Goal: Answer question/provide support

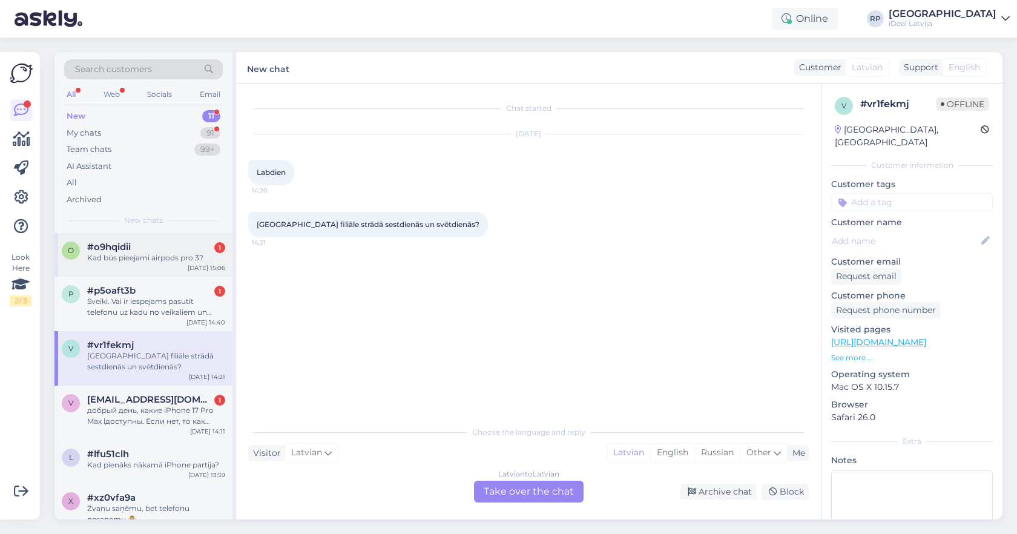
click at [180, 250] on div "#o9hqidii 1" at bounding box center [156, 247] width 138 height 11
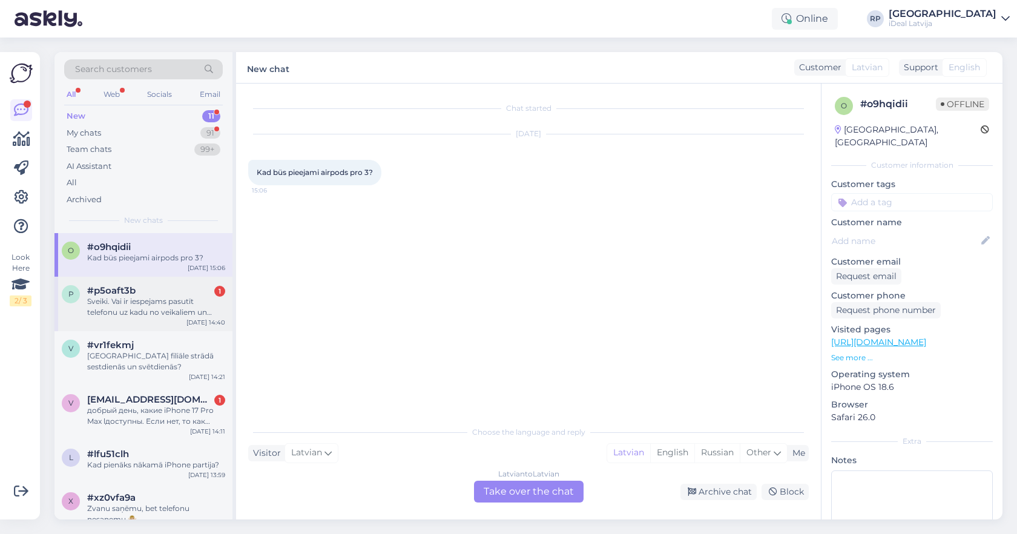
click at [180, 310] on div "Sveiki. Vai ir iespejams pasutīt telefonu uz kadu no veikaliem un apmaksu veikt…" at bounding box center [156, 307] width 138 height 22
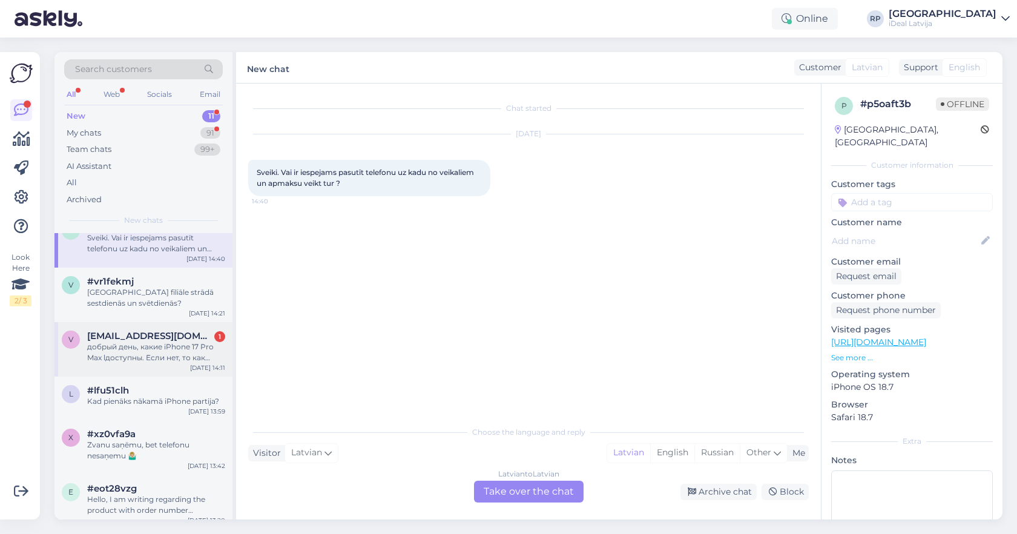
scroll to position [67, 0]
click at [164, 354] on div "добрый день, какие iPhone 17 Pro Max lдоступны. Если нет, то как быстро можно п…" at bounding box center [156, 350] width 138 height 22
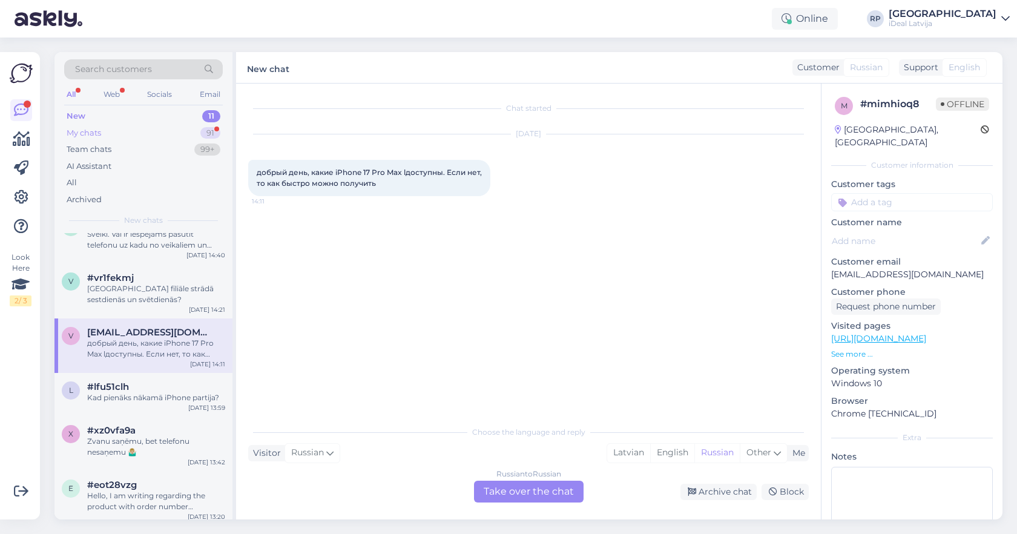
click at [180, 135] on div "My chats 91" at bounding box center [143, 133] width 159 height 17
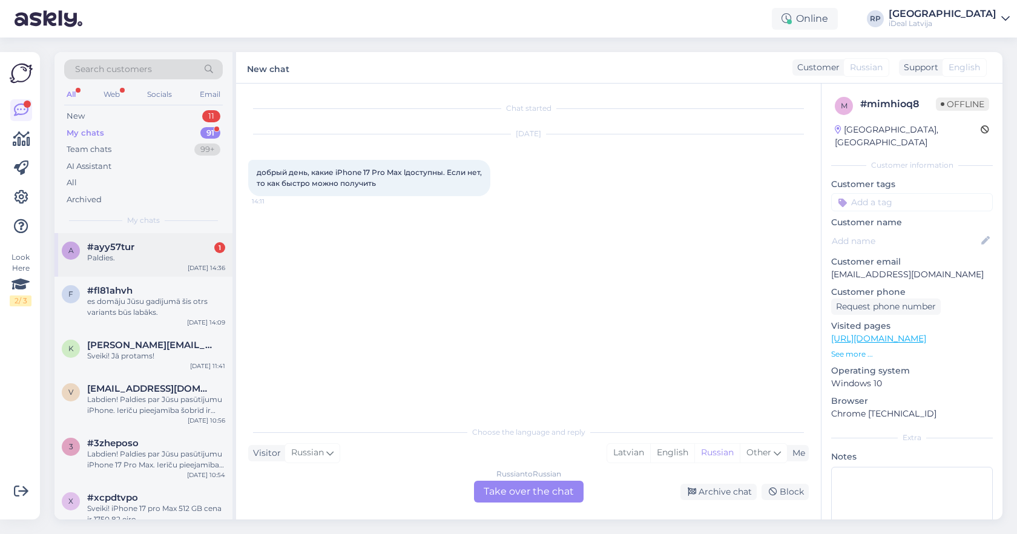
scroll to position [0, 0]
click at [170, 246] on div "#ayy57tur 1" at bounding box center [156, 247] width 138 height 11
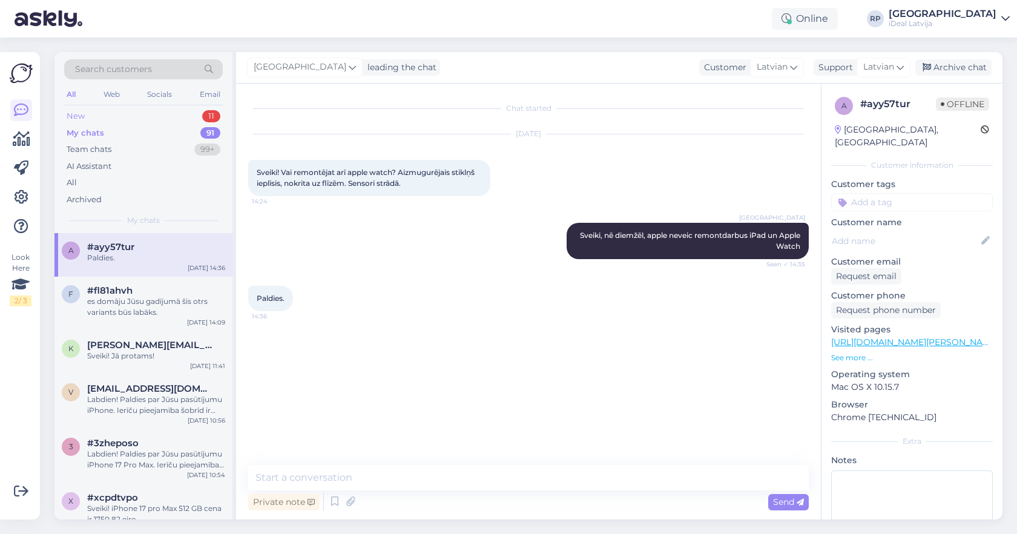
click at [176, 113] on div "New 11" at bounding box center [143, 116] width 159 height 17
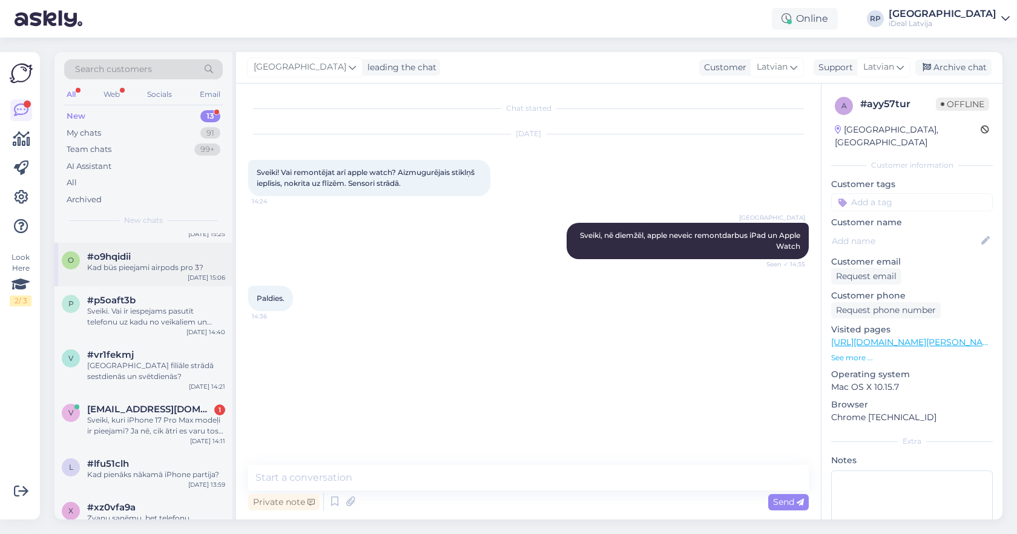
scroll to position [102, 0]
click at [177, 435] on div "v [EMAIL_ADDRESS][DOMAIN_NAME] 1 Sveiki, kuri iPhone 17 Pro Max modeļi ir pieej…" at bounding box center [144, 420] width 178 height 55
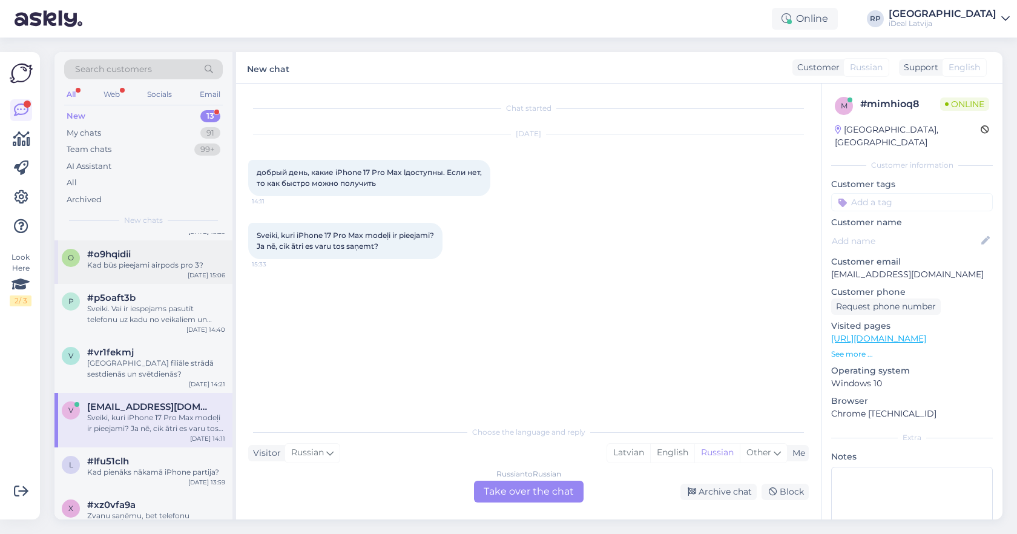
click at [165, 277] on div "o #o9hqidii Kad büs pieejami airpods pro 3? [DATE] 15:06" at bounding box center [144, 262] width 178 height 44
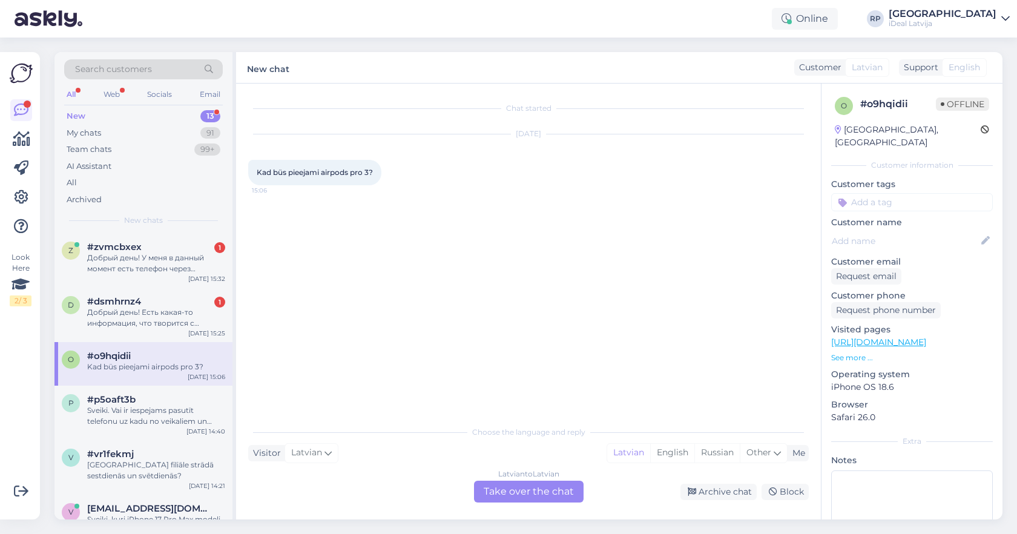
scroll to position [-1, 0]
click at [165, 277] on div "z #zvmcbxex 1 Добрый день! У меня в данный момент есть телефон через smartdeal.…" at bounding box center [144, 260] width 178 height 55
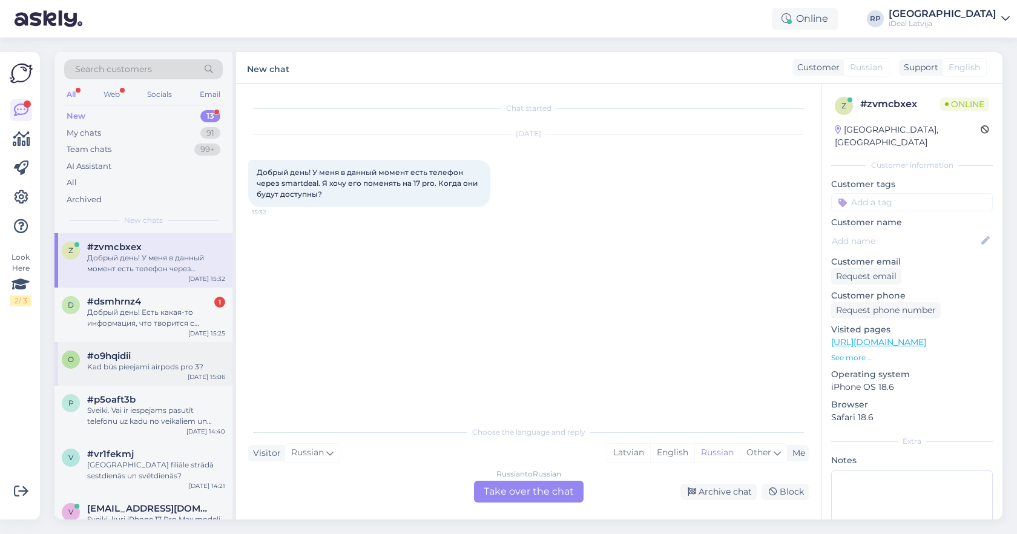
scroll to position [0, 0]
click at [155, 300] on div "#dsmhrnz4 1" at bounding box center [156, 301] width 138 height 11
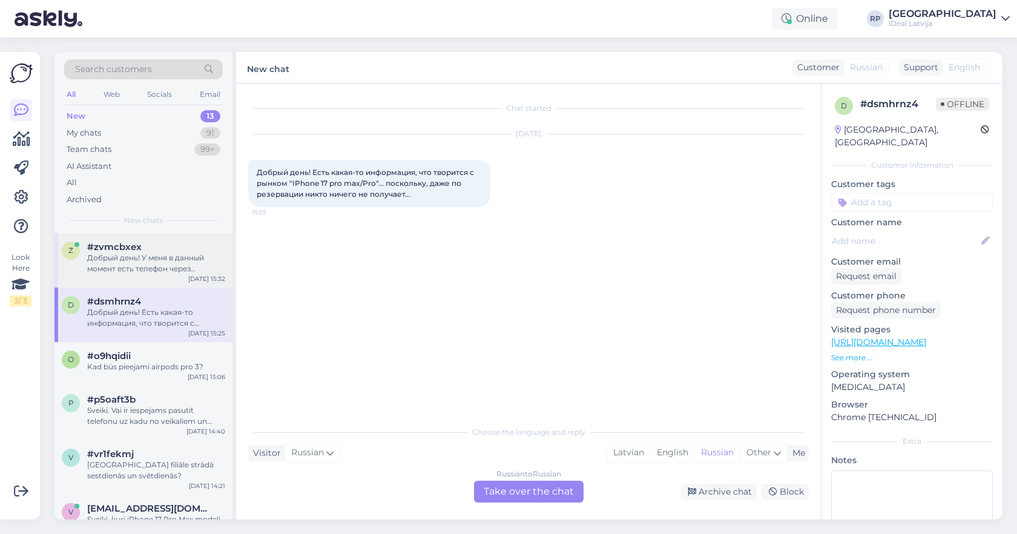
click at [172, 264] on div "Добрый день! У меня в данный момент есть телефон через smartdeal. Я хочу его по…" at bounding box center [156, 264] width 138 height 22
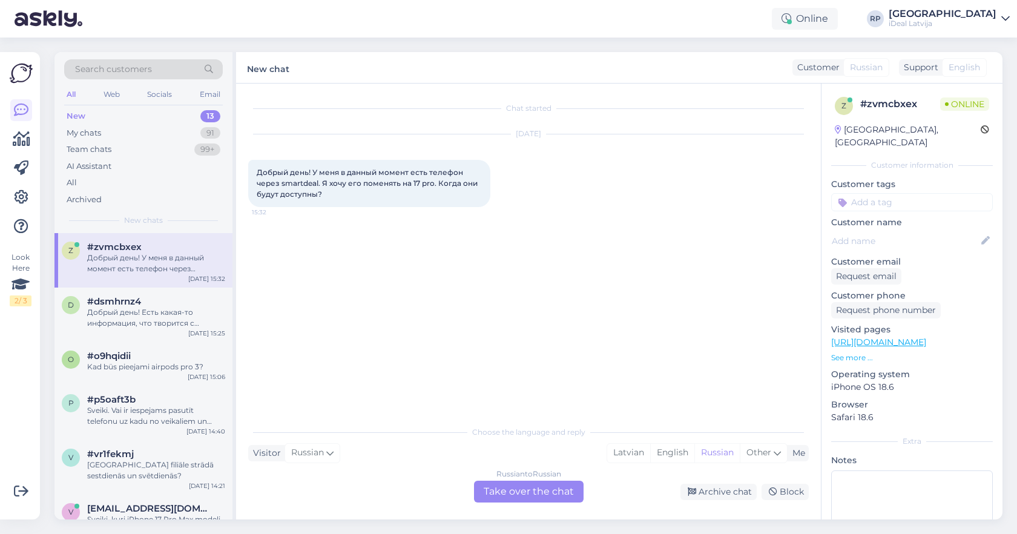
click at [172, 264] on div "Добрый день! У меня в данный момент есть телефон через smartdeal. Я хочу его по…" at bounding box center [156, 264] width 138 height 22
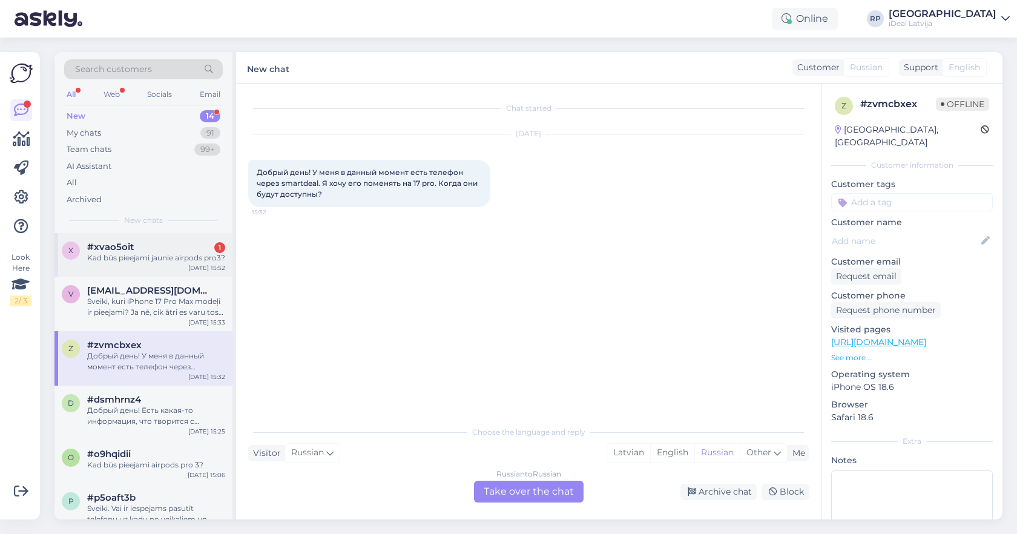
click at [159, 263] on div "Kad būs pieejami jaunie airpods pro3?" at bounding box center [156, 258] width 138 height 11
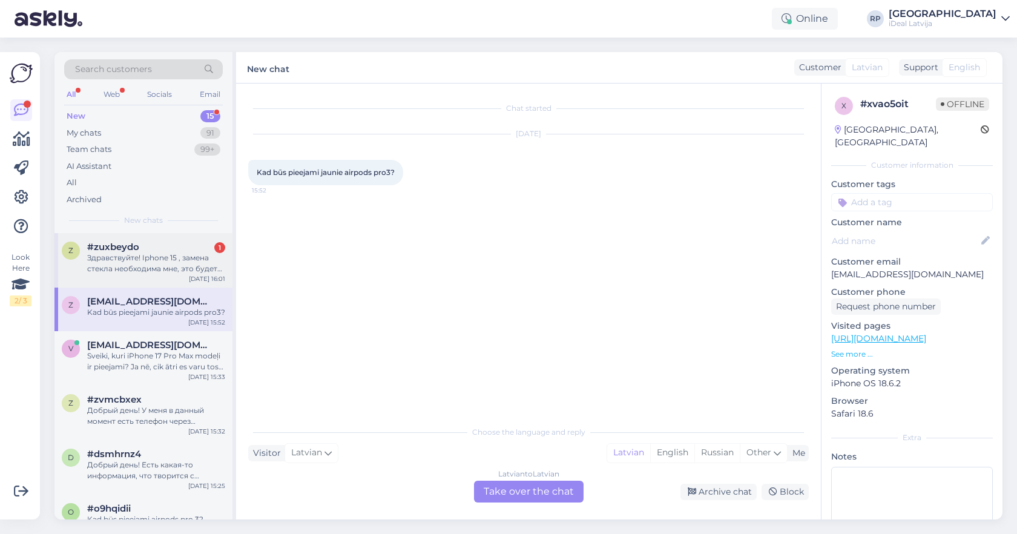
click at [202, 256] on div "Здравствуйте! Iphone 15 , замена стекла необходима мне, это будет оригинальное …" at bounding box center [156, 264] width 138 height 22
